Goal: Task Accomplishment & Management: Manage account settings

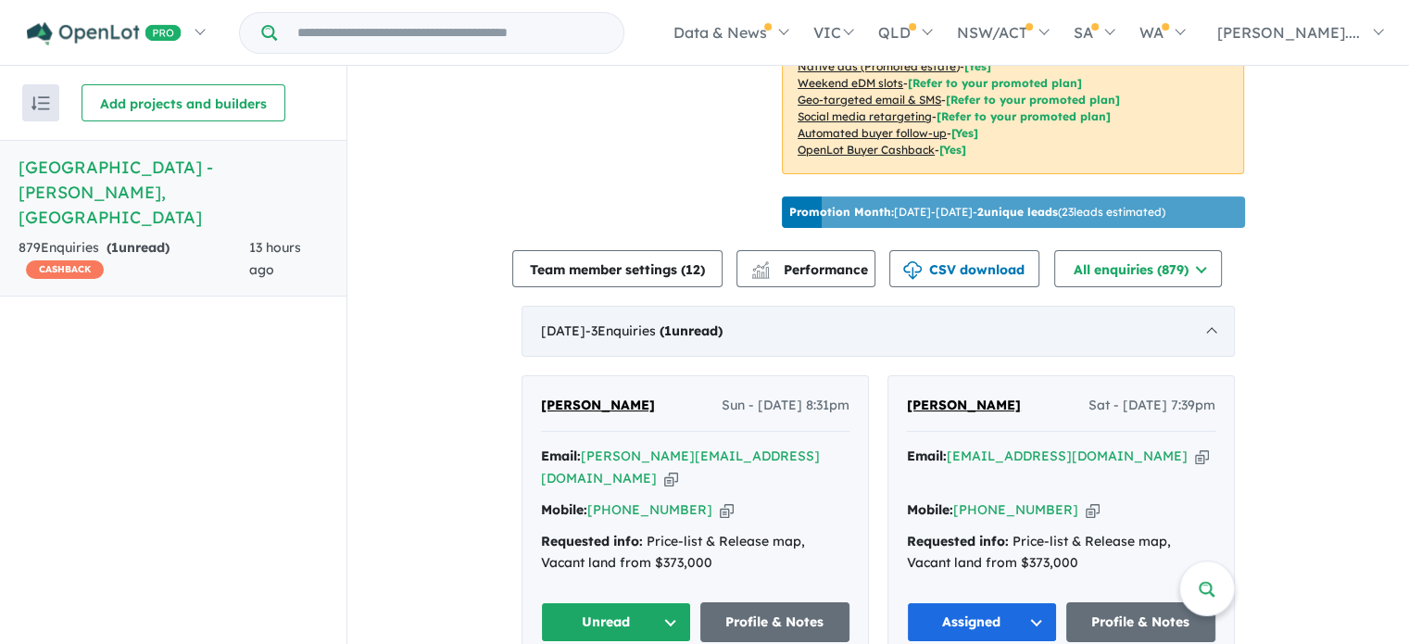
scroll to position [741, 0]
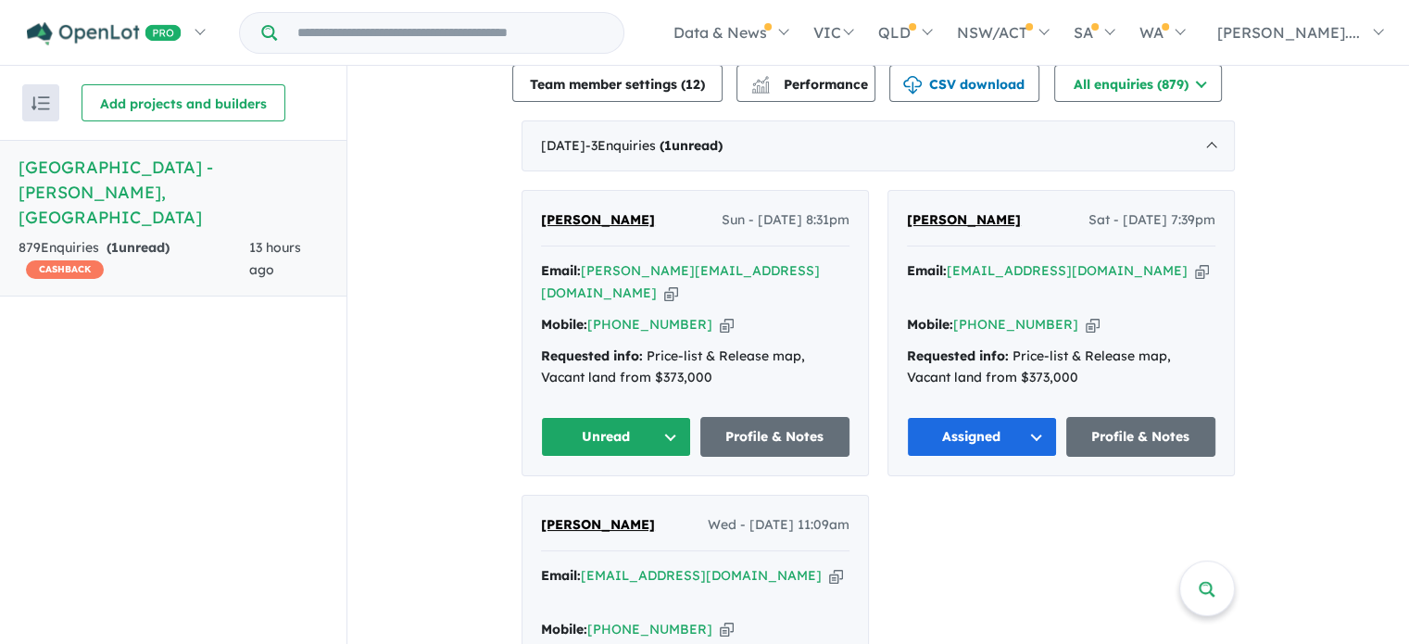
click at [667, 417] on button "Unread" at bounding box center [616, 437] width 150 height 40
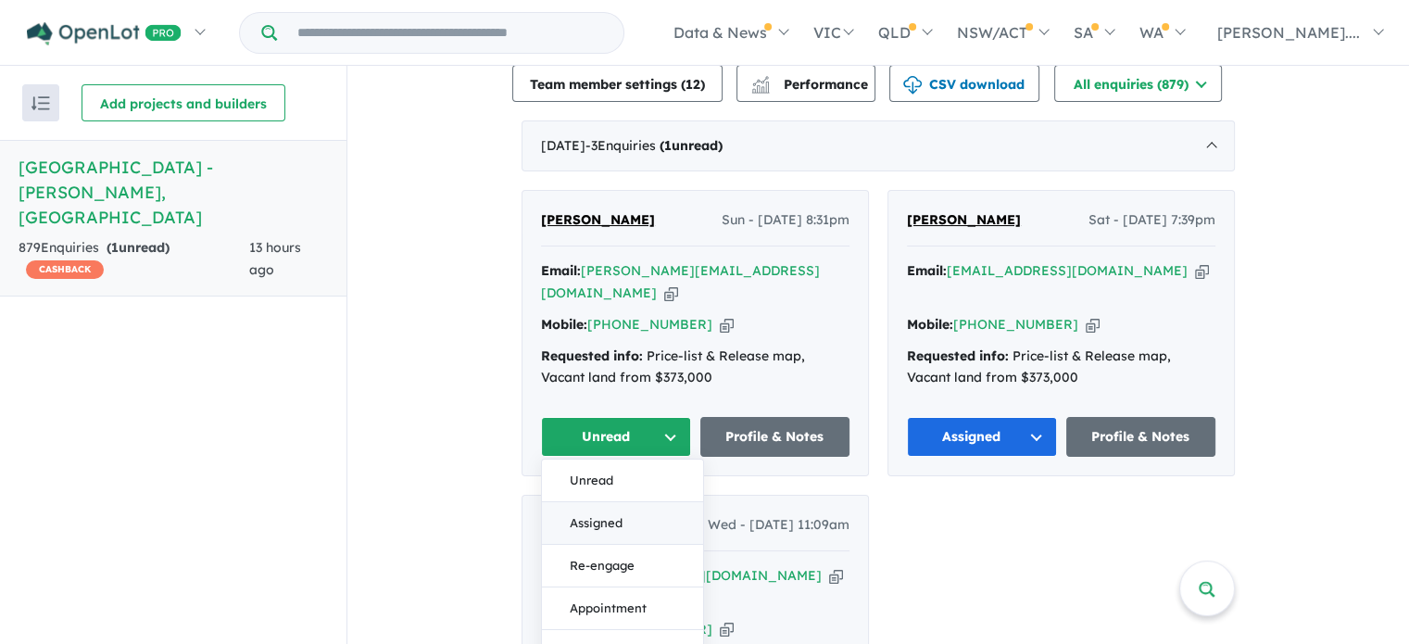
click at [576, 502] on button "Assigned" at bounding box center [622, 523] width 161 height 43
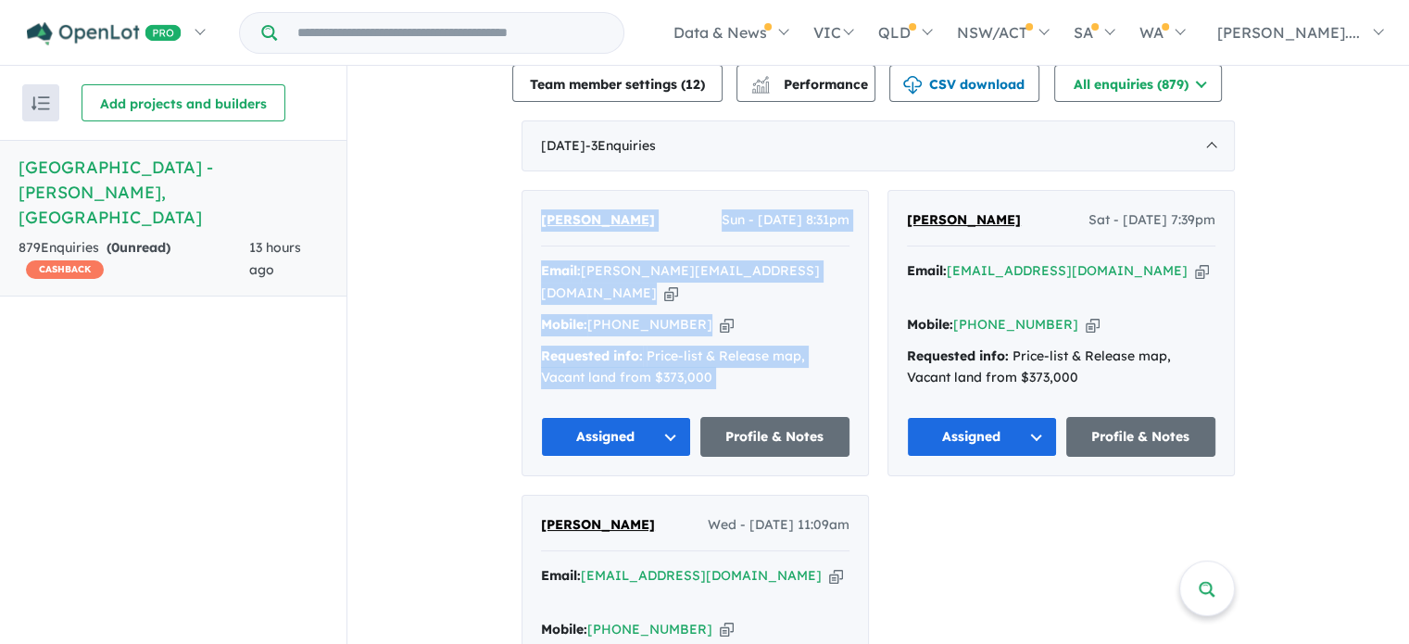
drag, startPoint x: 684, startPoint y: 343, endPoint x: 526, endPoint y: 182, distance: 226.0
click at [526, 191] on div "Esther Paulraj Sun - 05/10/2025, 8:31pm Email: esther.paulraj1@gmail.com Copied…" at bounding box center [694, 333] width 345 height 284
copy div "Esther Paulraj Sun - 05/10/2025, 8:31pm Email: esther.paulraj1@gmail.com Copied…"
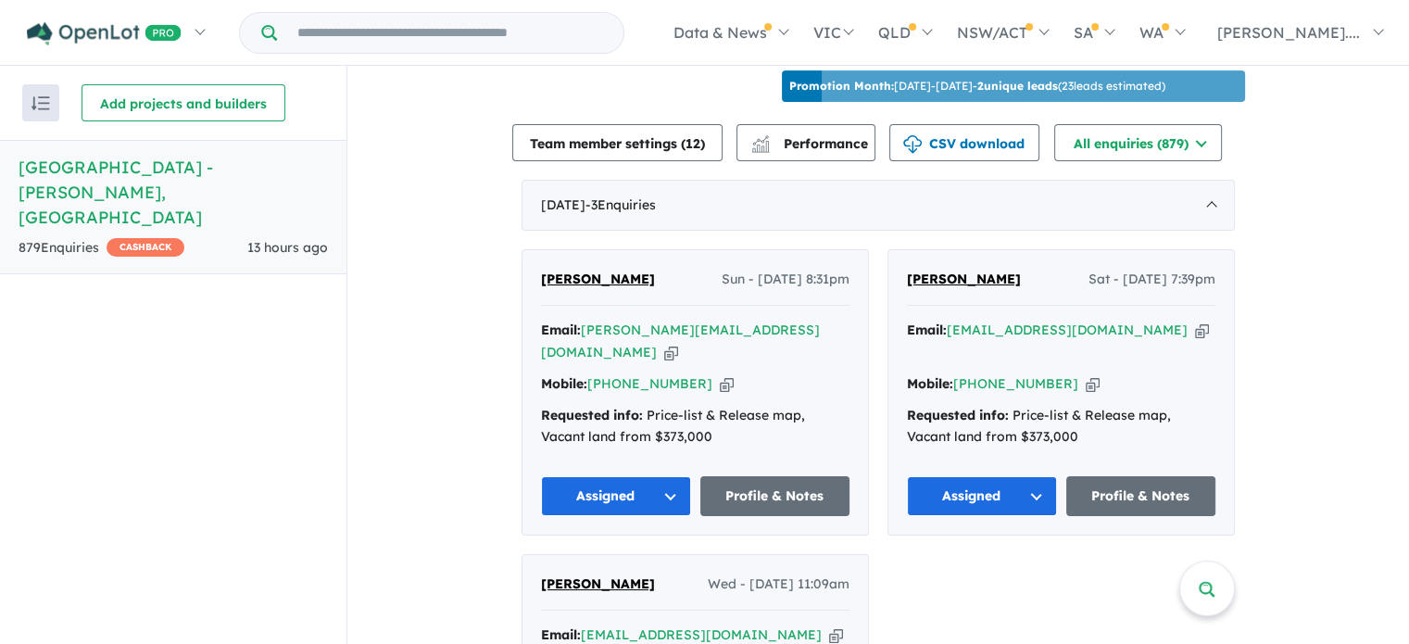
scroll to position [741, 0]
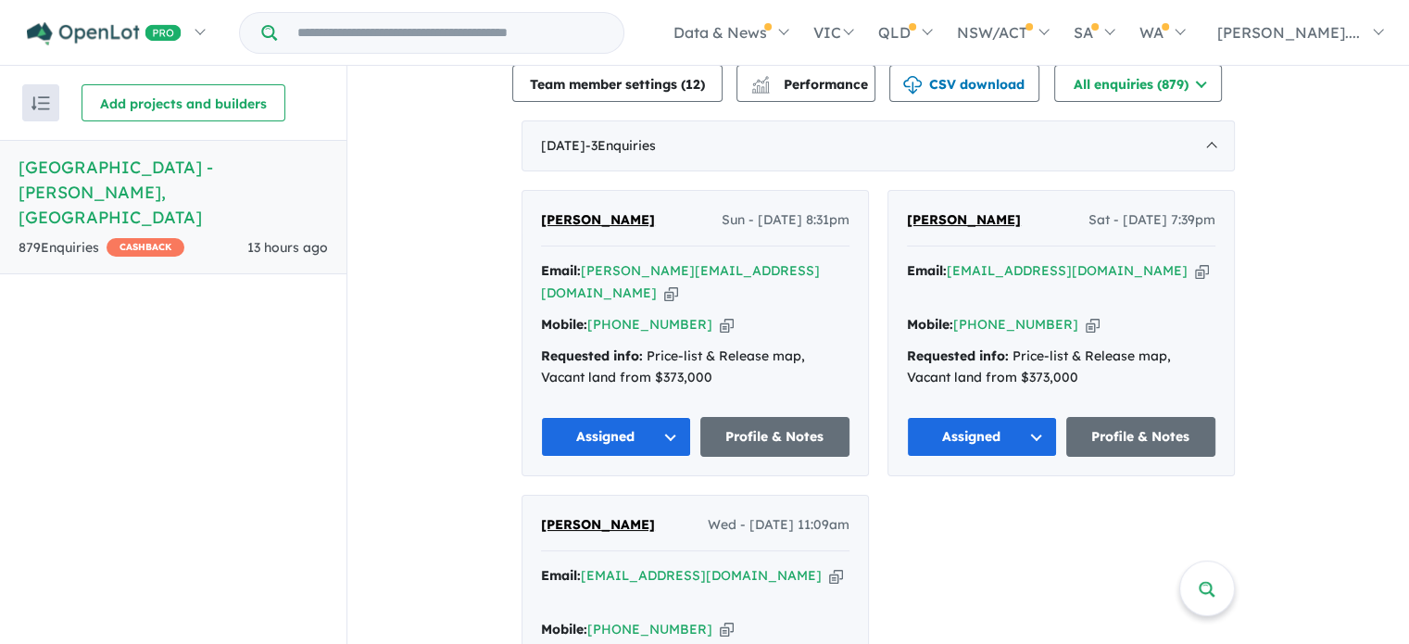
click at [670, 417] on button "Assigned" at bounding box center [616, 437] width 150 height 40
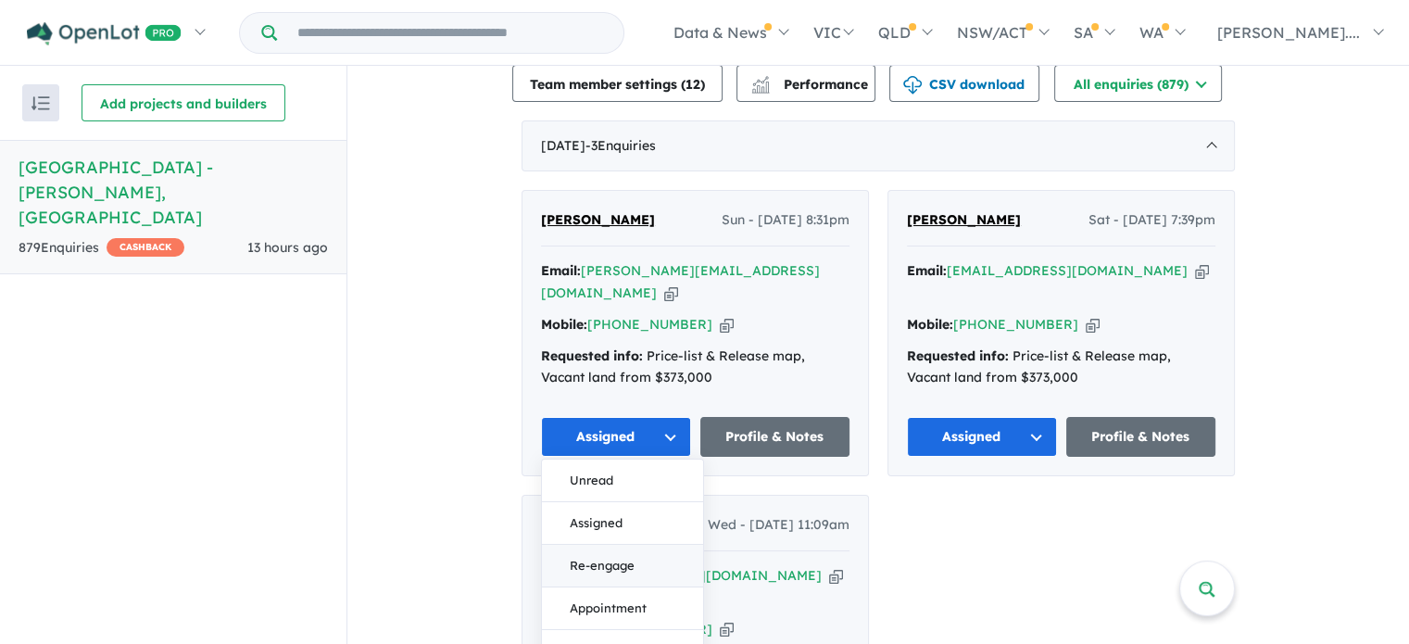
click at [567, 545] on button "Re-engage" at bounding box center [622, 566] width 161 height 43
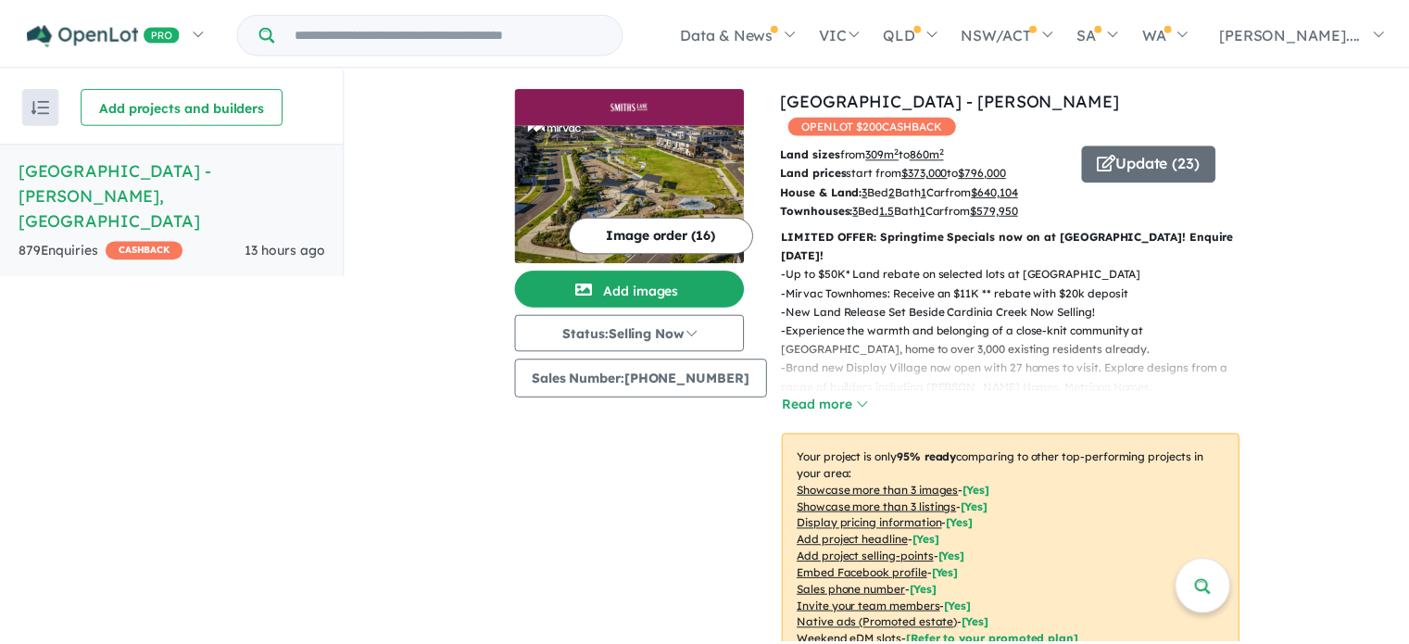
scroll to position [3, 0]
